Goal: Transaction & Acquisition: Register for event/course

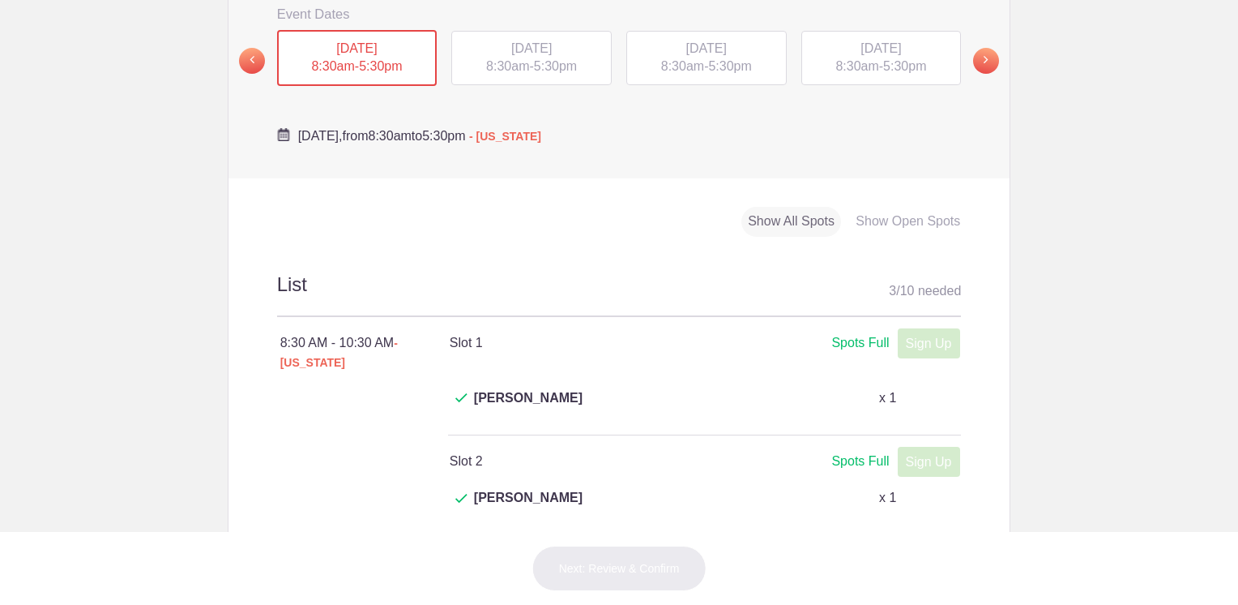
scroll to position [567, 0]
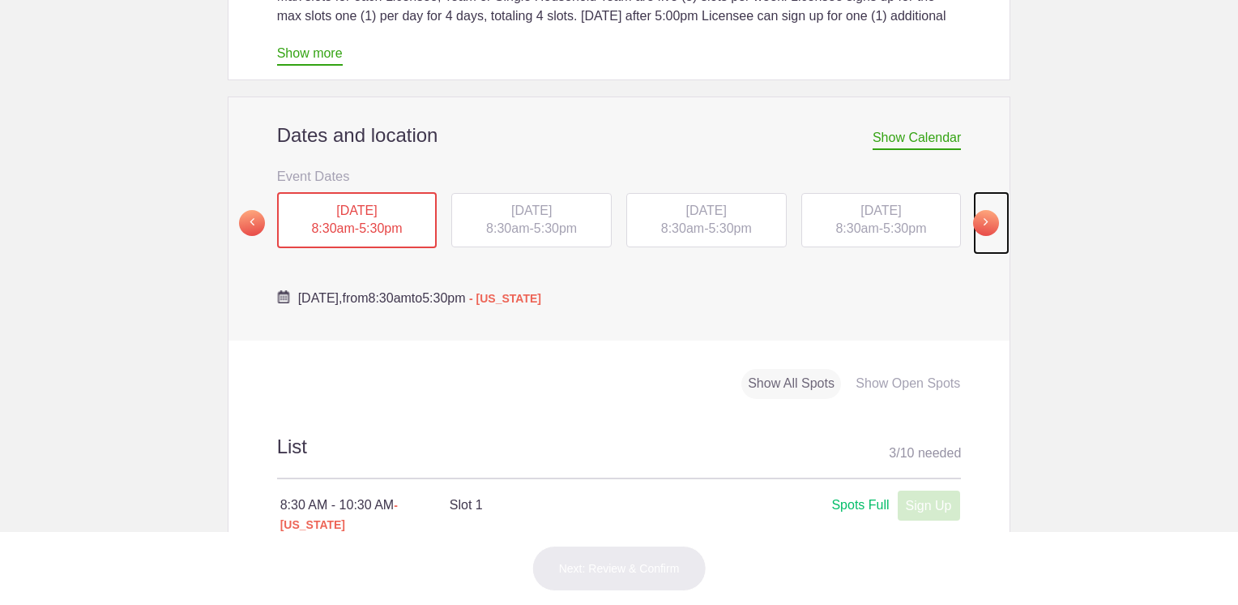
click at [980, 210] on span at bounding box center [986, 223] width 26 height 26
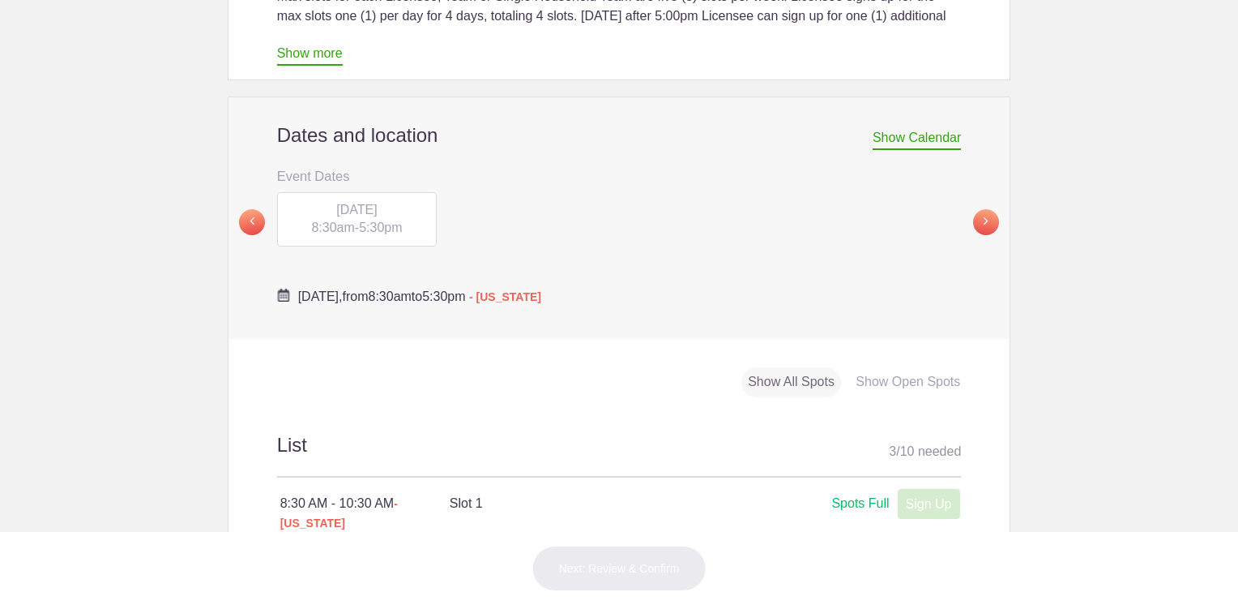
click at [374, 192] on div "[DATE] 8:30am - 5:30pm" at bounding box center [357, 219] width 160 height 55
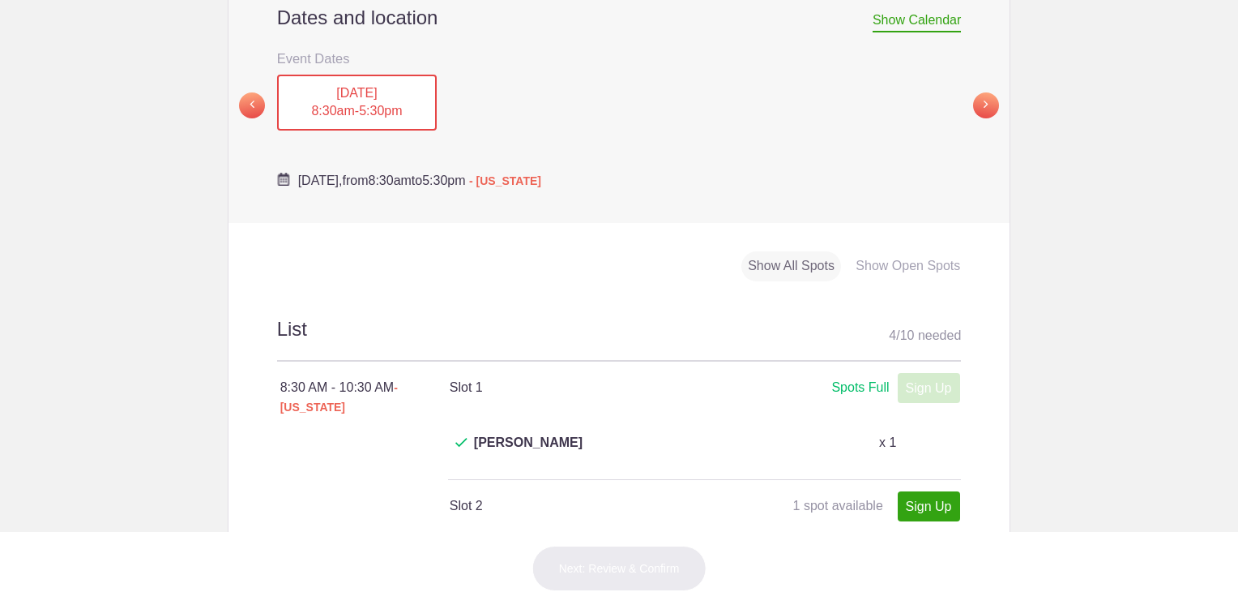
scroll to position [648, 0]
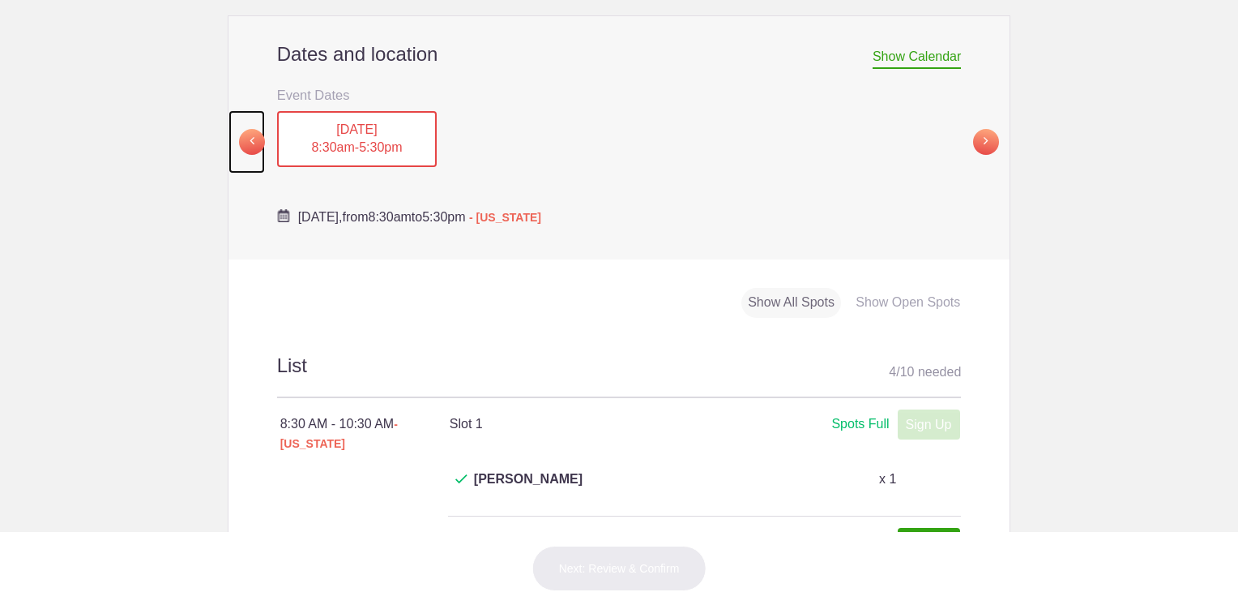
click at [245, 129] on span at bounding box center [252, 142] width 26 height 26
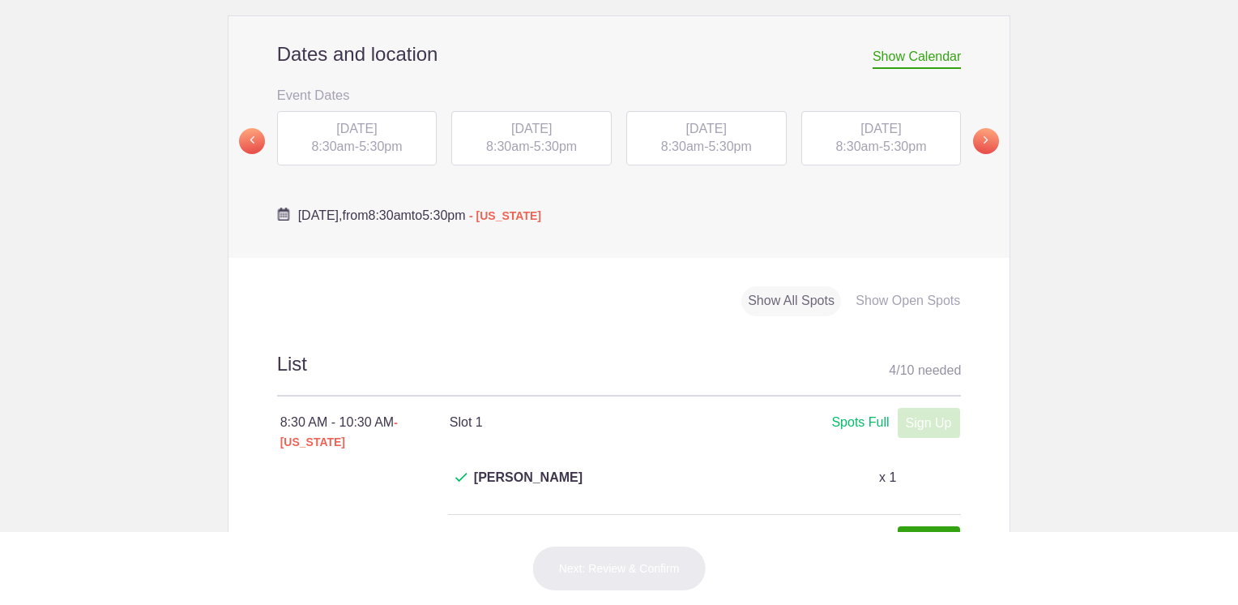
click at [861, 122] on span "[DATE]" at bounding box center [881, 129] width 41 height 14
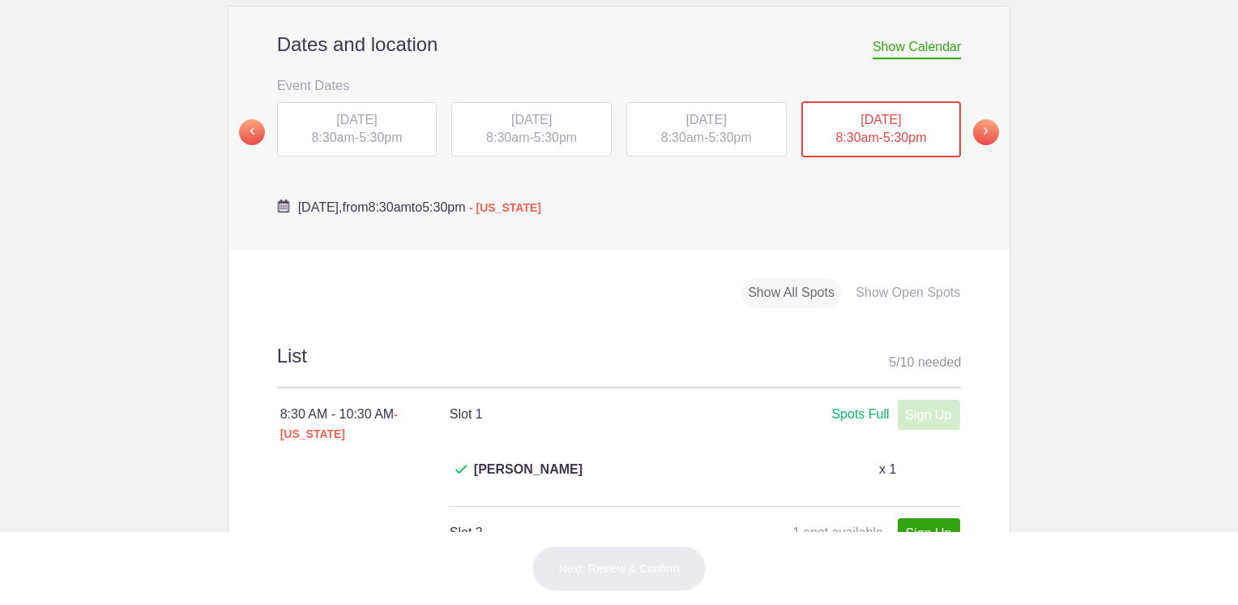
scroll to position [567, 0]
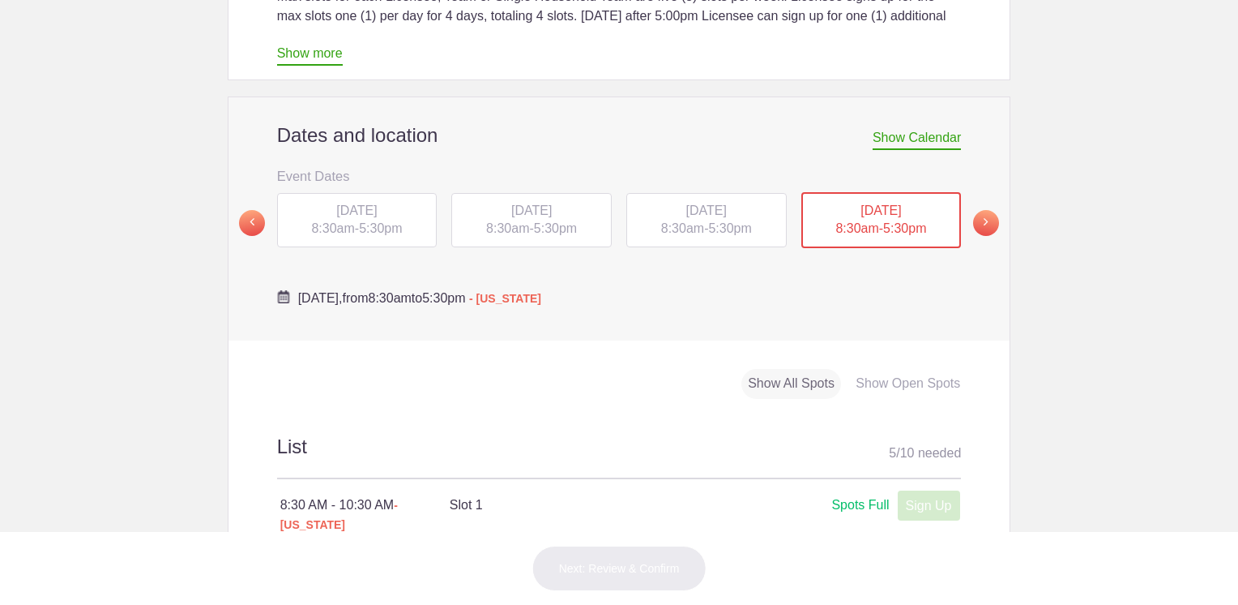
click at [697, 193] on div "[DATE] 8:30am - 5:30pm" at bounding box center [706, 220] width 160 height 55
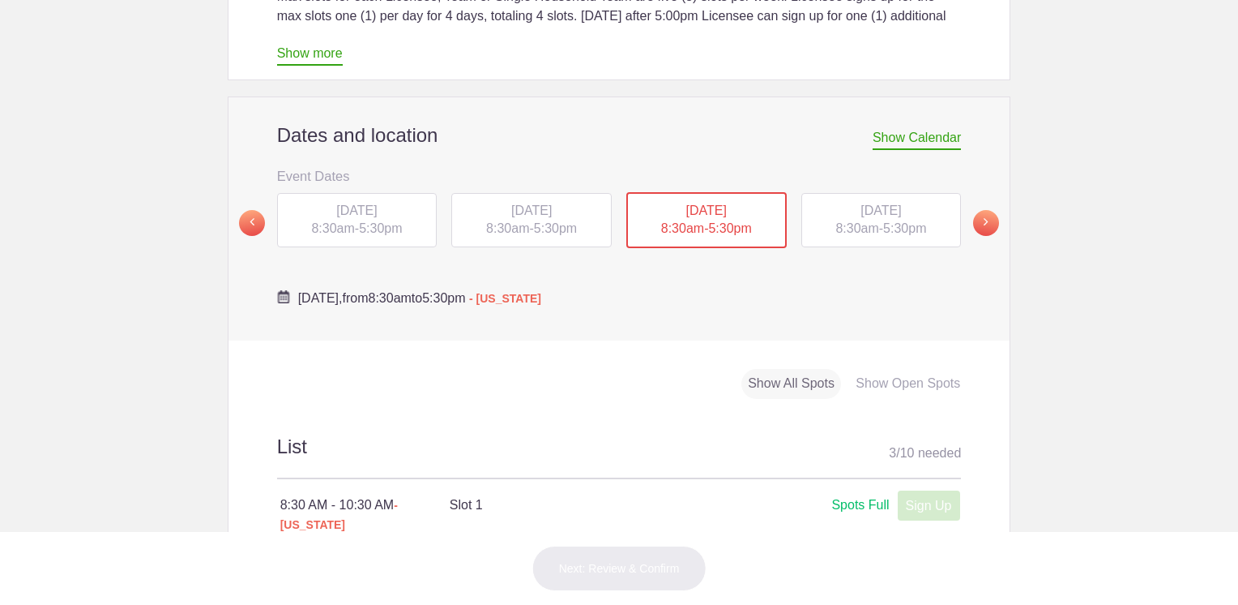
click at [377, 203] on span "[DATE]" at bounding box center [356, 210] width 41 height 14
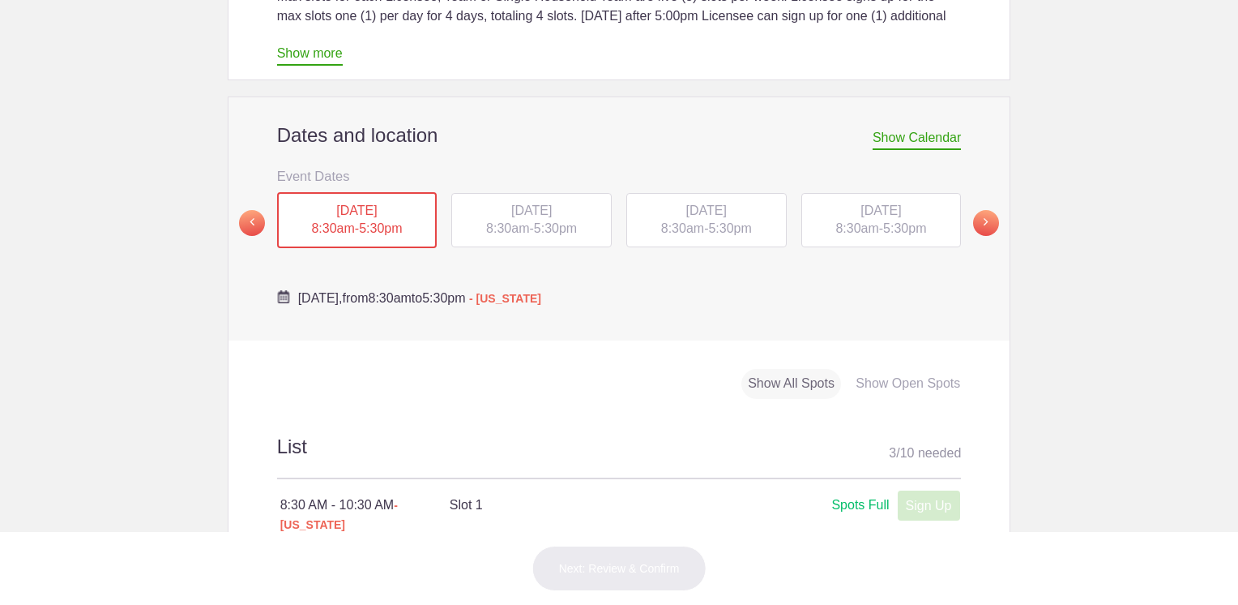
click at [512, 203] on span "[DATE]" at bounding box center [531, 210] width 41 height 14
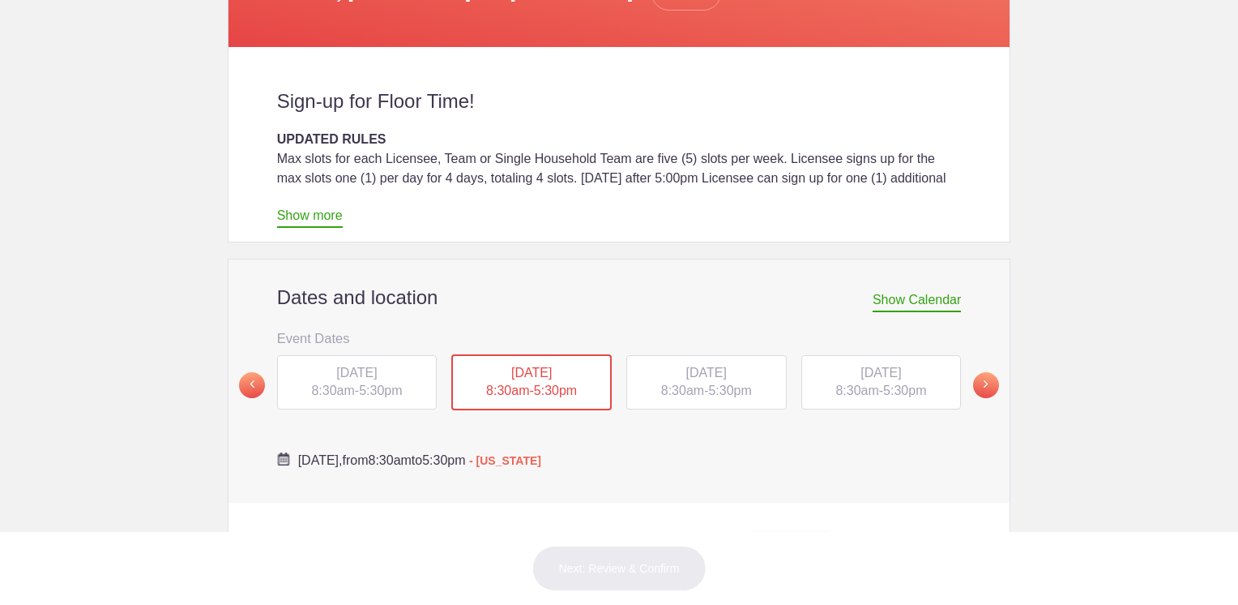
scroll to position [405, 0]
click at [881, 365] on span "[DATE]" at bounding box center [881, 372] width 41 height 14
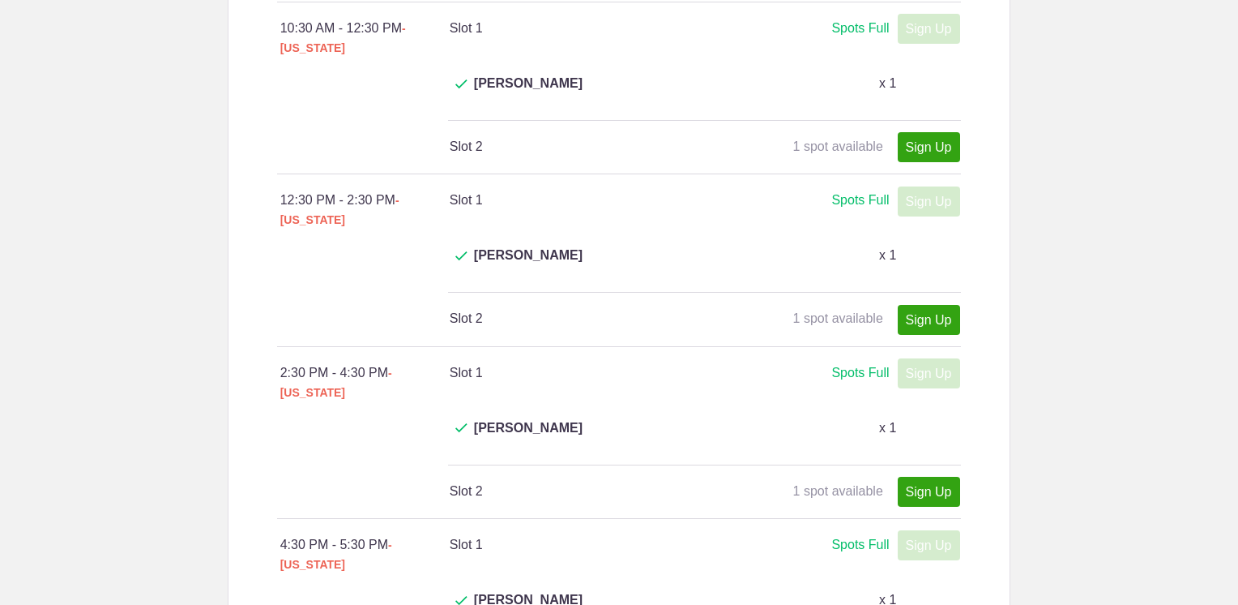
scroll to position [729, 0]
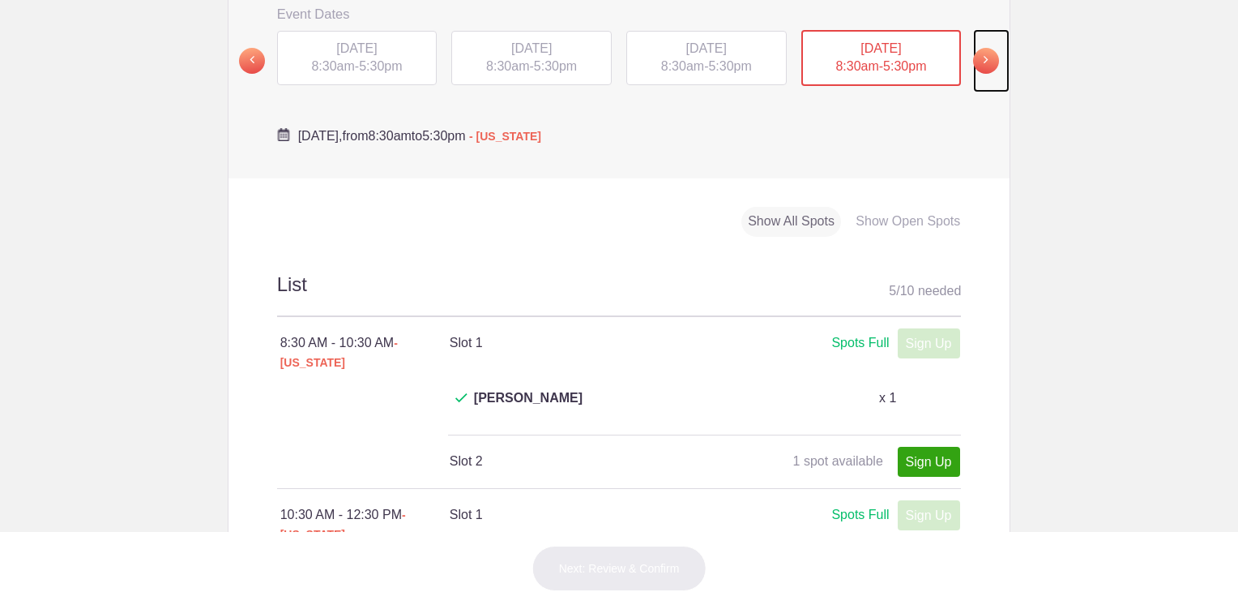
click at [980, 48] on span at bounding box center [986, 61] width 26 height 26
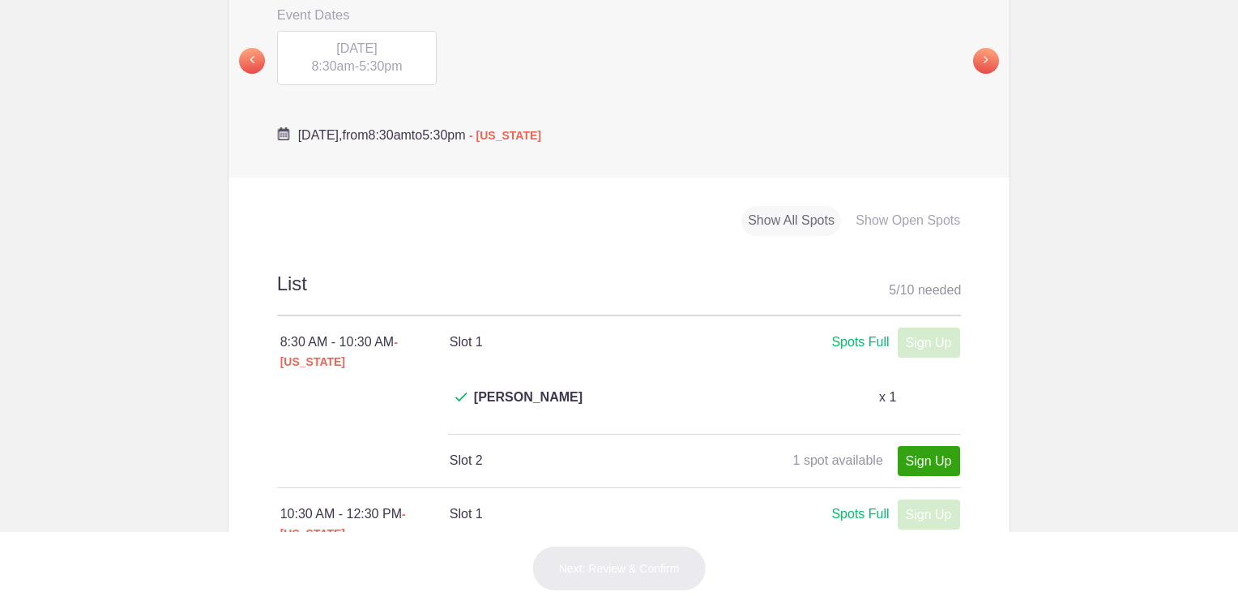
click at [344, 59] on span "8:30am" at bounding box center [332, 66] width 43 height 14
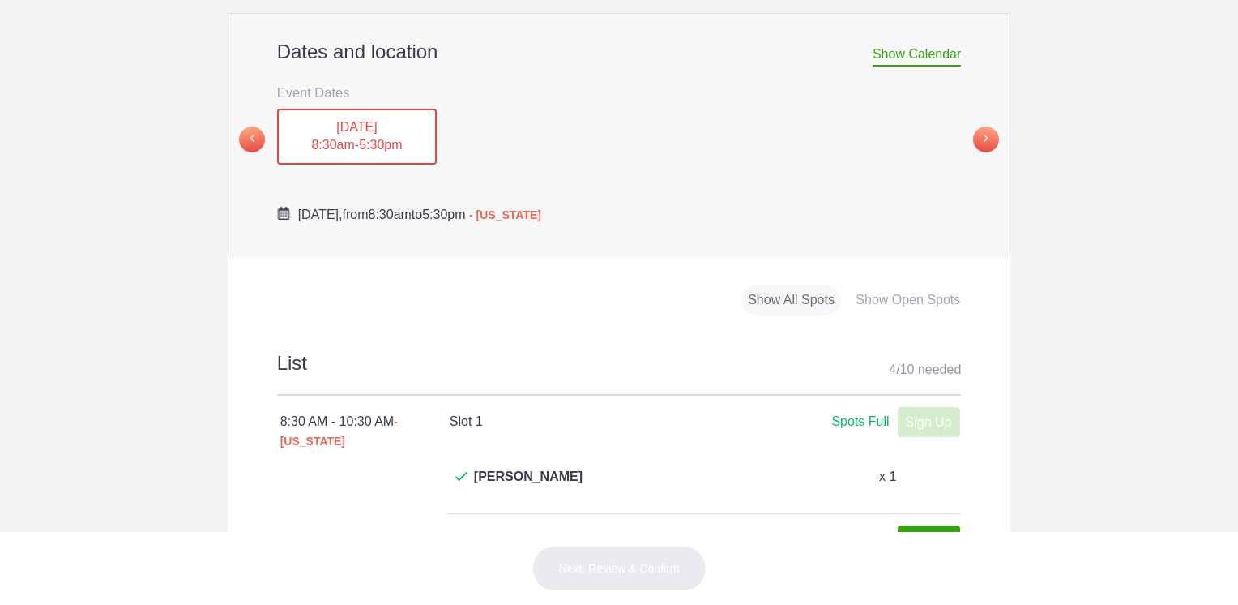
scroll to position [647, 0]
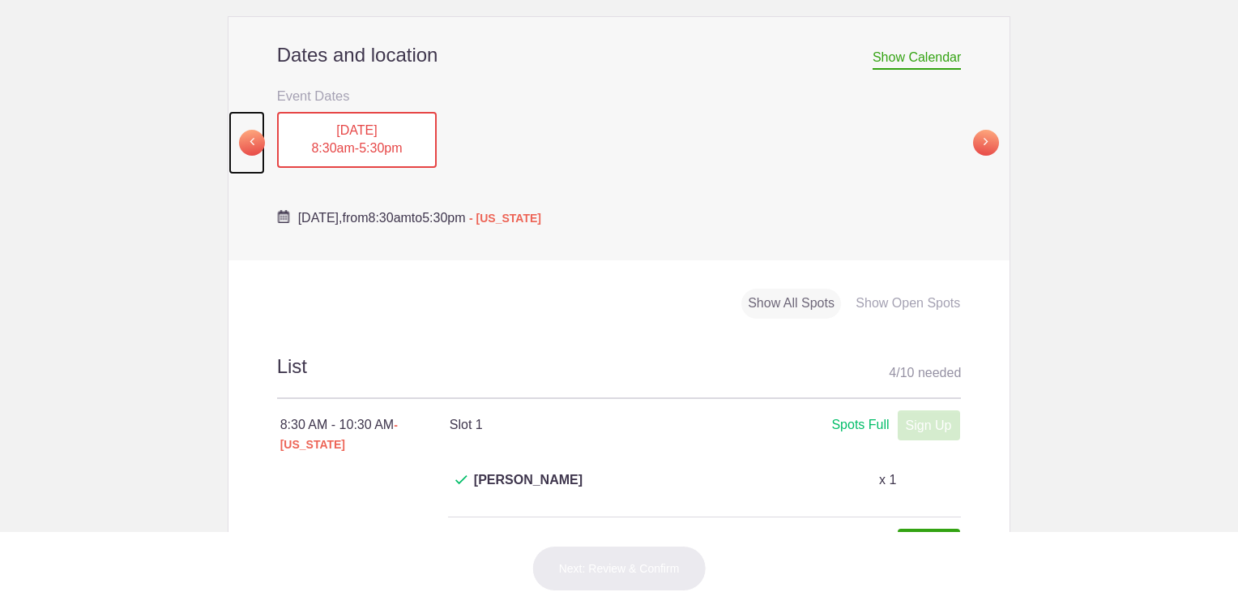
click at [240, 130] on span at bounding box center [252, 143] width 26 height 26
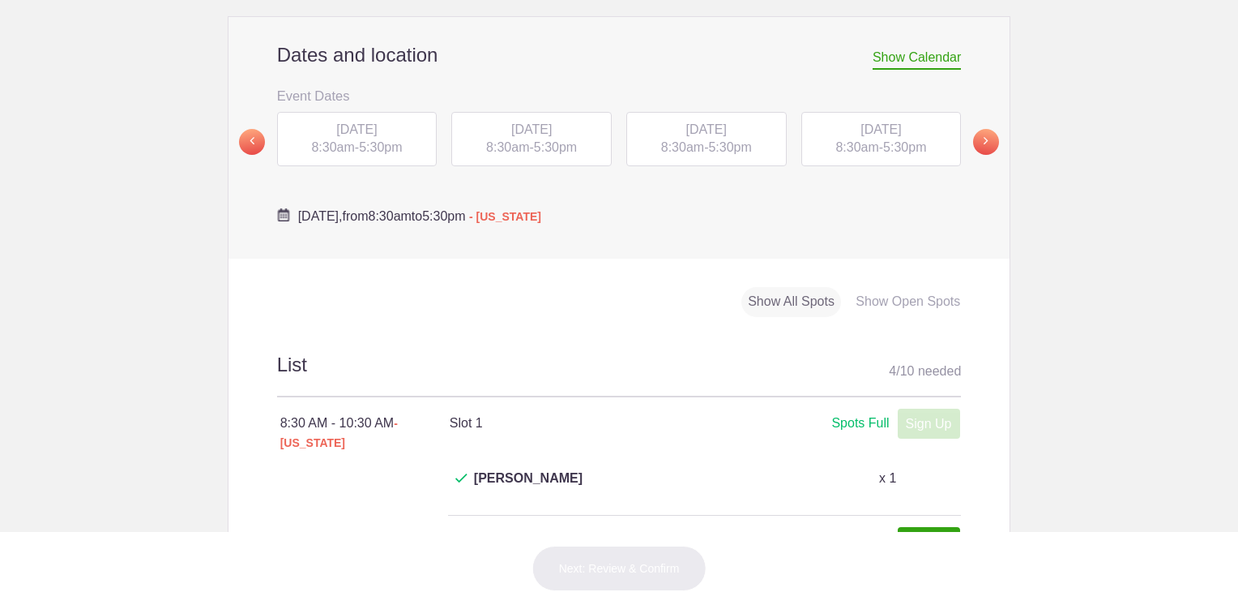
click at [850, 140] on span "8:30am" at bounding box center [856, 147] width 43 height 14
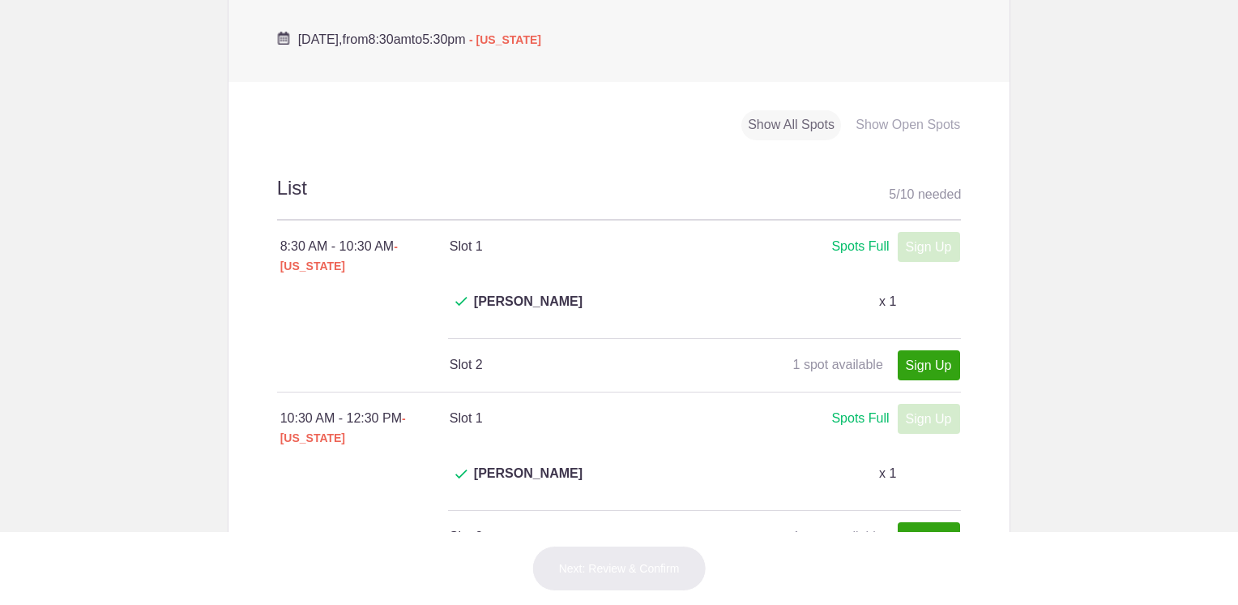
scroll to position [728, 0]
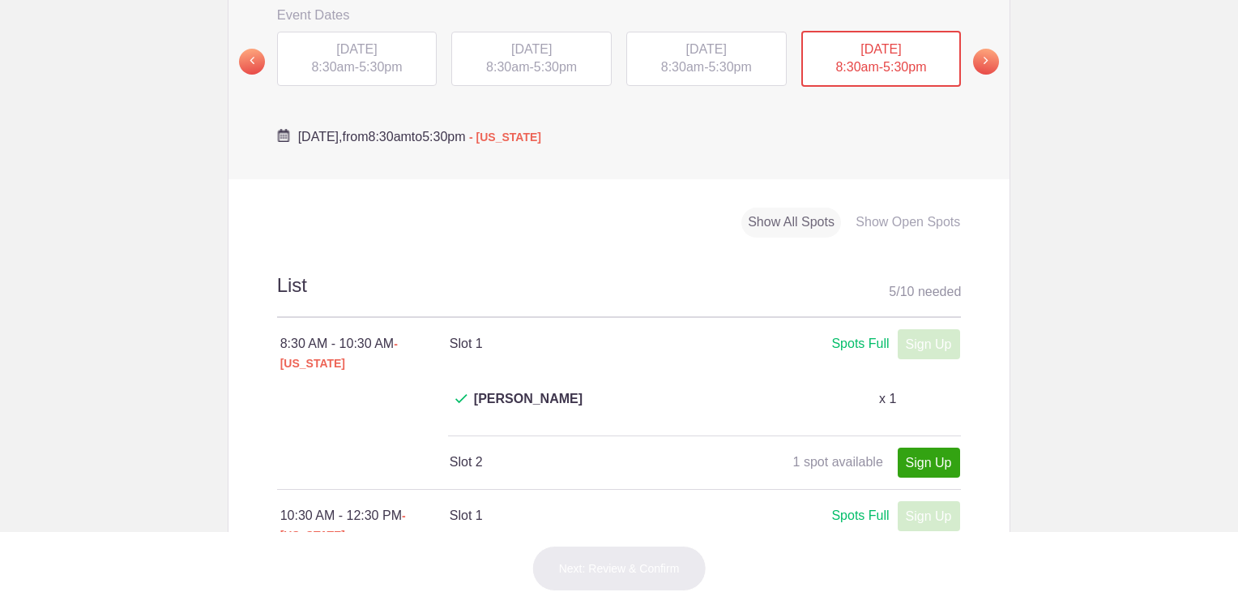
click at [684, 32] on div "[DATE] 8:30am - 5:30pm" at bounding box center [706, 59] width 160 height 55
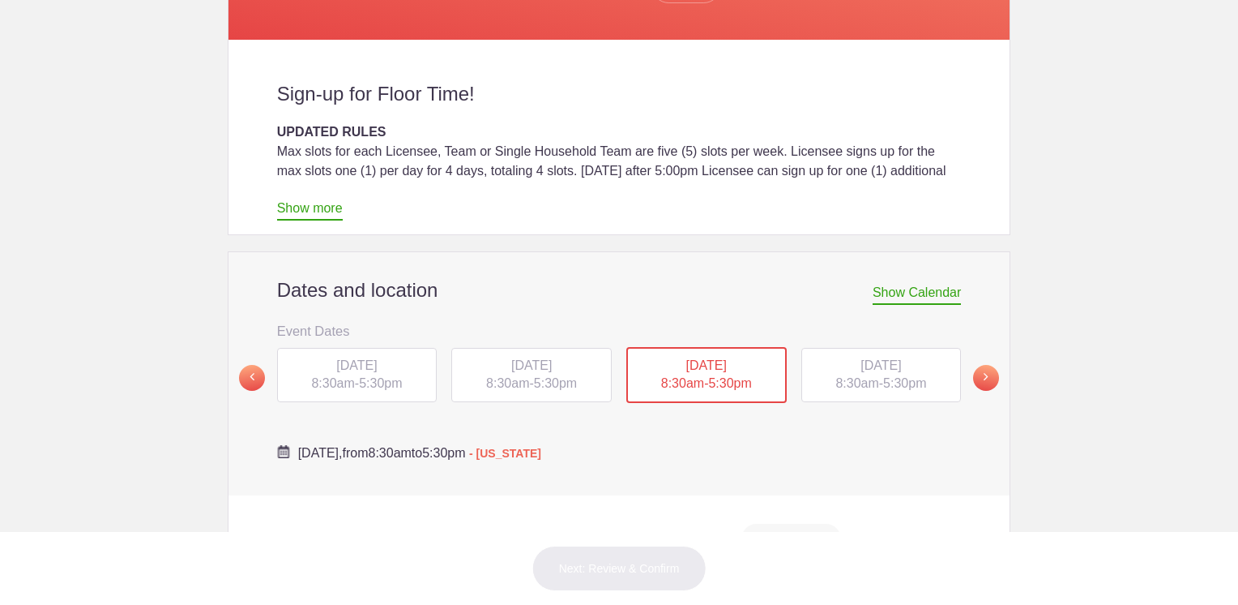
scroll to position [404, 0]
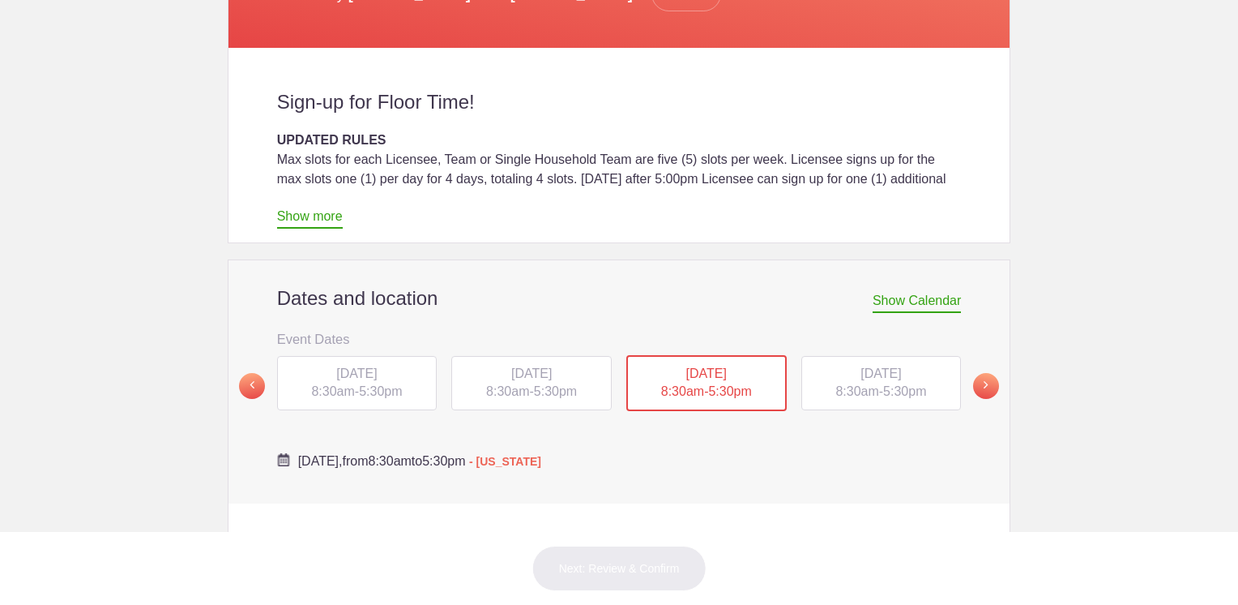
click at [865, 384] on span "8:30am" at bounding box center [856, 391] width 43 height 14
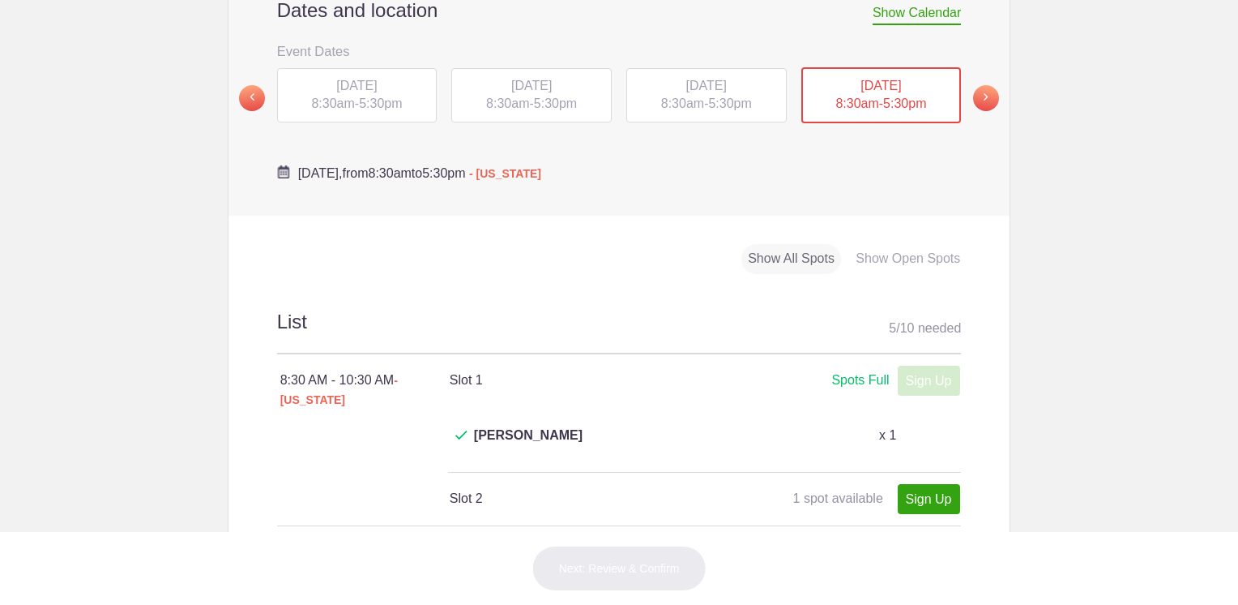
scroll to position [728, 0]
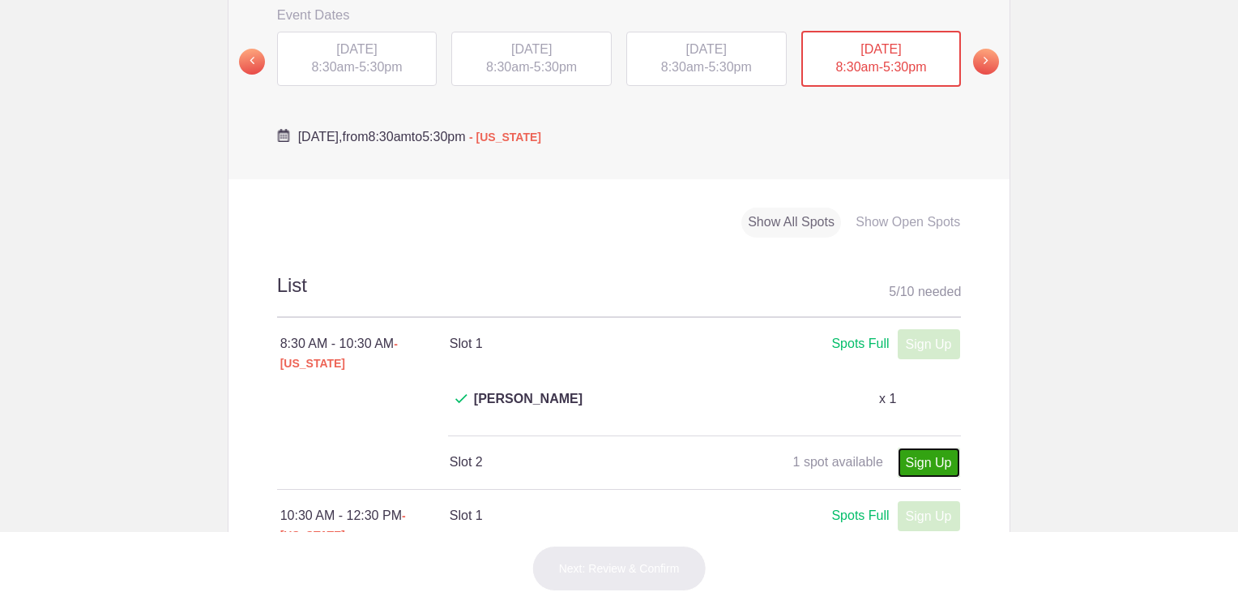
click at [911, 447] on link "Sign Up" at bounding box center [929, 462] width 62 height 30
type input "1"
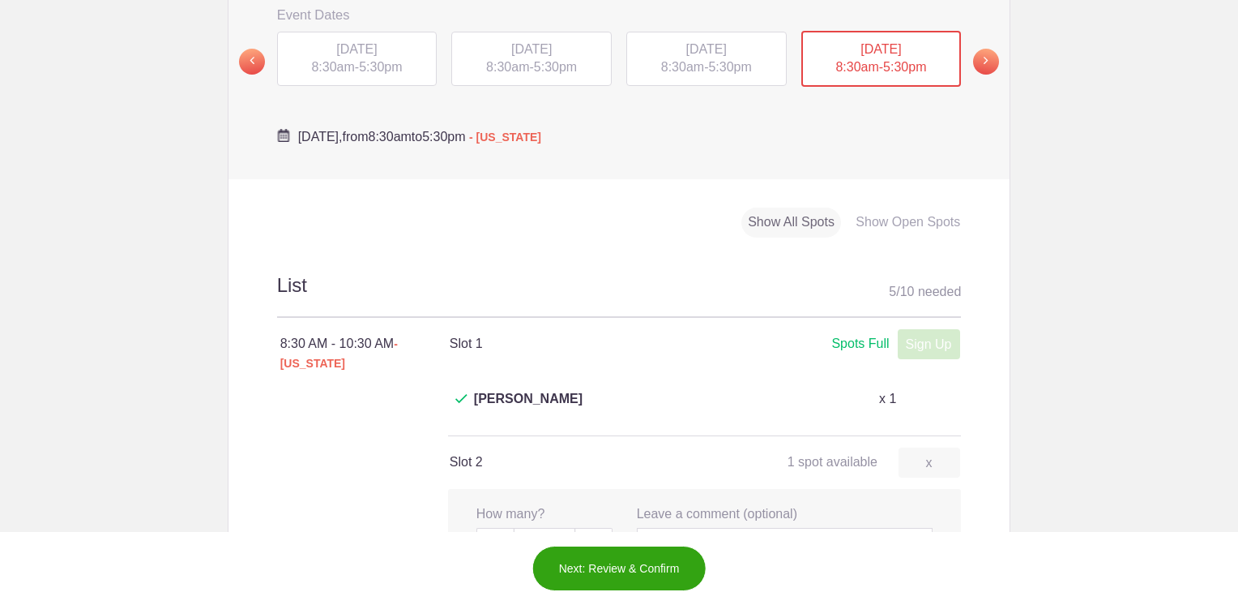
click at [609, 569] on button "Next: Review & Confirm" at bounding box center [619, 567] width 174 height 45
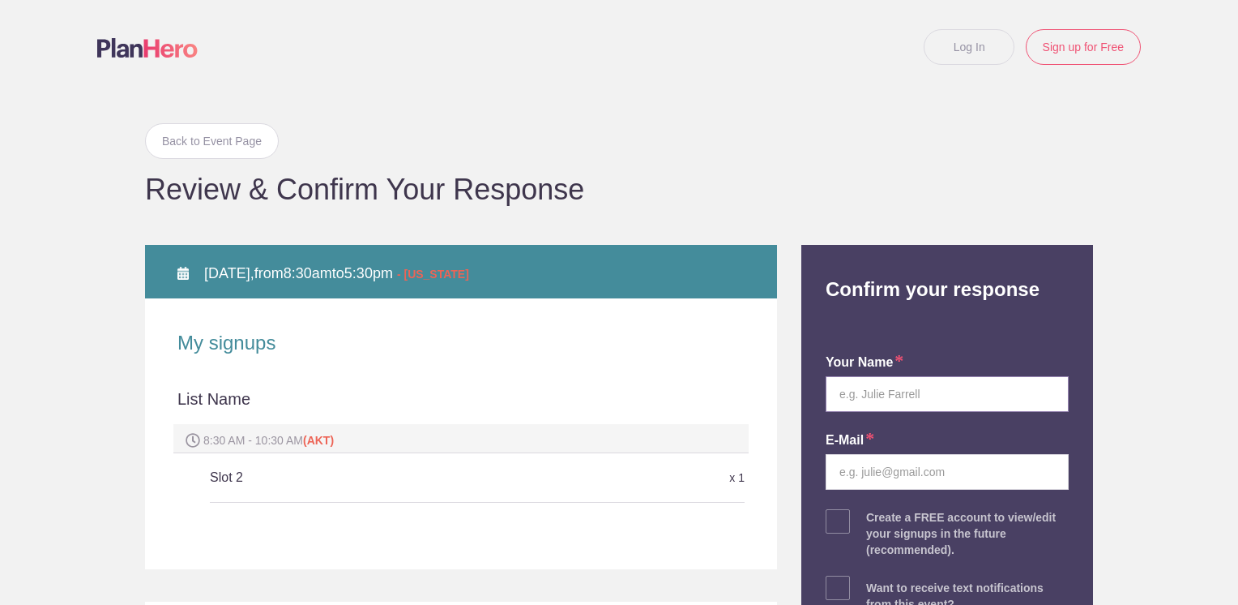
click at [946, 391] on input "text" at bounding box center [947, 394] width 243 height 36
type input "[PERSON_NAME]"
type input "[EMAIL_ADDRESS][DOMAIN_NAME]"
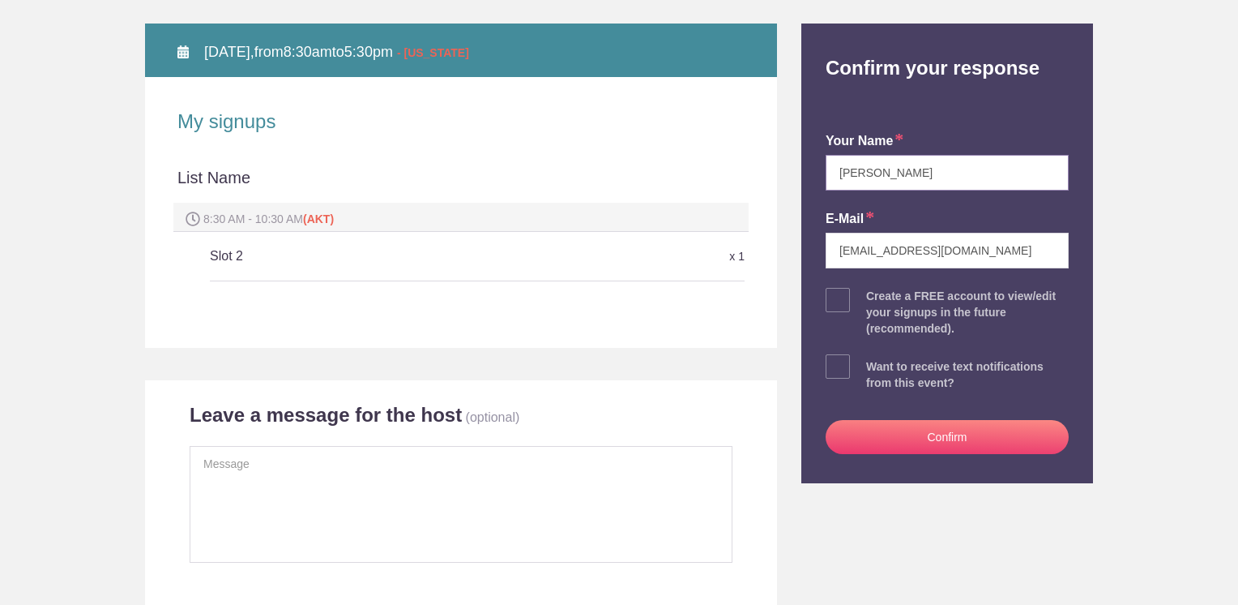
scroll to position [405, 0]
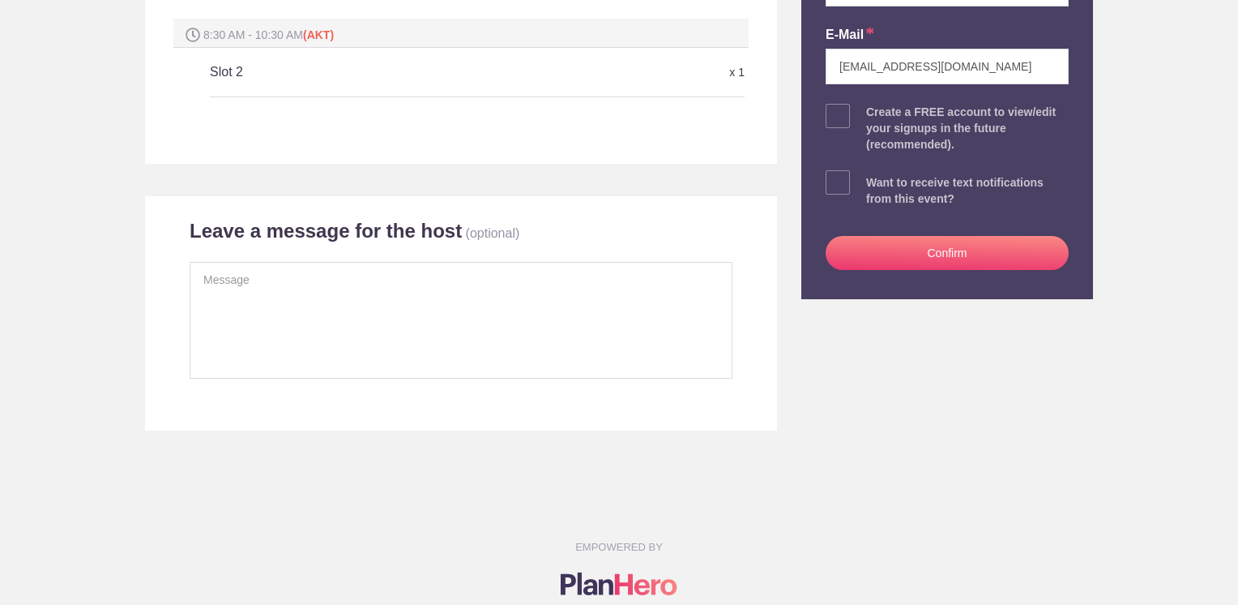
click at [957, 248] on button "Confirm" at bounding box center [947, 253] width 243 height 34
